Goal: Find specific page/section: Find specific page/section

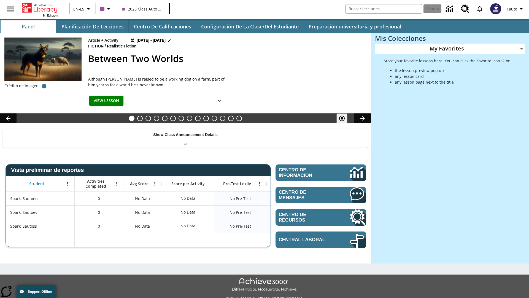
click at [92, 26] on button "Planificación de lecciones" at bounding box center [93, 26] width 72 height 13
